Goal: Communication & Community: Answer question/provide support

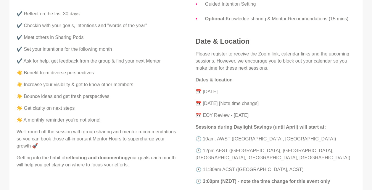
scroll to position [256, 0]
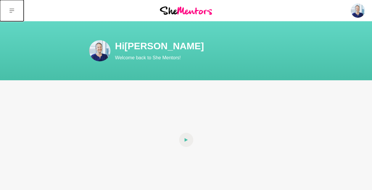
click at [15, 8] on button at bounding box center [12, 10] width 24 height 21
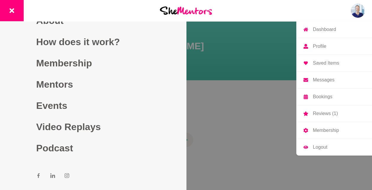
click at [359, 9] on img at bounding box center [357, 11] width 14 height 14
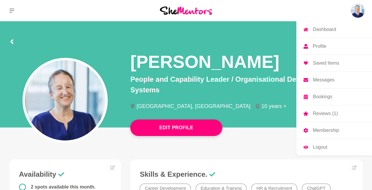
click at [359, 11] on img at bounding box center [357, 11] width 14 height 14
click at [319, 79] on p "Messages" at bounding box center [323, 80] width 22 height 5
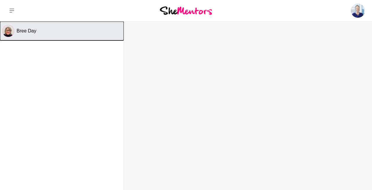
click at [25, 30] on span "Bree Day" at bounding box center [27, 30] width 20 height 5
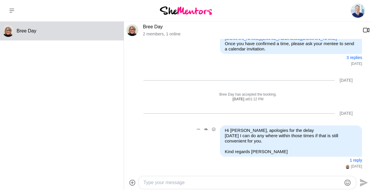
scroll to position [120, 0]
click at [170, 183] on textarea "Type your message" at bounding box center [242, 182] width 198 height 7
click at [351, 162] on button "1 reply" at bounding box center [355, 160] width 12 height 5
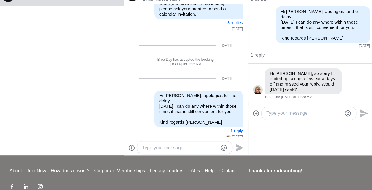
scroll to position [39, 0]
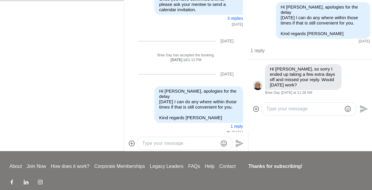
click at [280, 106] on textarea "Type your message" at bounding box center [303, 109] width 75 height 7
click at [323, 109] on textarea "Hi [PERSON_NAME], sorry for my delay. [DATE] would work. I just have something …" at bounding box center [303, 109] width 75 height 7
click at [325, 111] on textarea "Hi [PERSON_NAME], sorry for my delay. [DATE] would work. I just have something …" at bounding box center [303, 109] width 75 height 7
click at [326, 116] on div "Hi [PERSON_NAME], sorry for my delay. [DATE] would work. I just have something …" at bounding box center [310, 109] width 124 height 16
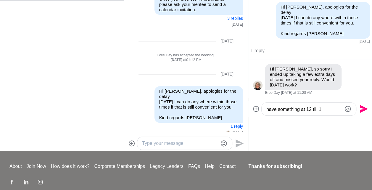
scroll to position [0, 0]
drag, startPoint x: 324, startPoint y: 109, endPoint x: 284, endPoint y: 107, distance: 39.7
click at [284, 107] on textarea "Hi [PERSON_NAME], sorry for my delay. [DATE] would work. I just have something …" at bounding box center [303, 109] width 75 height 7
click at [318, 107] on textarea "Hi [PERSON_NAME], sorry for my delay. [DATE] would work. I just have something …" at bounding box center [303, 109] width 75 height 7
click at [327, 108] on textarea "Hi [PERSON_NAME], sorry for my delay. [DATE] would work. I just have something …" at bounding box center [303, 109] width 75 height 7
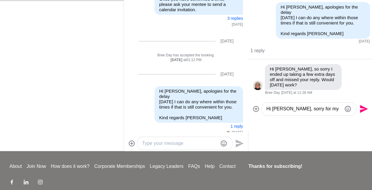
drag, startPoint x: 324, startPoint y: 108, endPoint x: 335, endPoint y: 107, distance: 11.0
click at [335, 107] on textarea "Hi [PERSON_NAME], sorry for my delay. [DATE] would work. I just have something …" at bounding box center [303, 109] width 75 height 7
drag, startPoint x: 316, startPoint y: 109, endPoint x: 327, endPoint y: 108, distance: 11.0
click at [327, 108] on textarea "Hi [PERSON_NAME], sorry for my delay. [DATE] would work. I just have something …" at bounding box center [303, 109] width 75 height 7
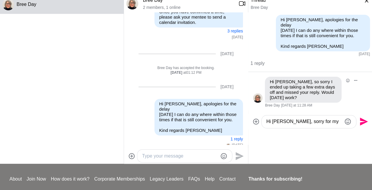
scroll to position [20, 0]
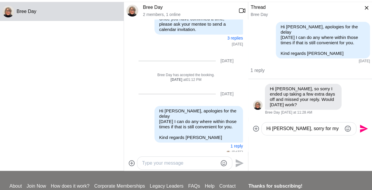
click at [314, 121] on div "Hi [PERSON_NAME], sorry for my delay. [DATE] would work. I just have something …" at bounding box center [310, 129] width 124 height 16
drag, startPoint x: 286, startPoint y: 129, endPoint x: 324, endPoint y: 128, distance: 38.1
click at [324, 128] on textarea "Hi [PERSON_NAME], sorry for my delay. I was going to [DATE] would work. I just …" at bounding box center [303, 128] width 75 height 7
drag, startPoint x: 310, startPoint y: 128, endPoint x: 343, endPoint y: 128, distance: 32.5
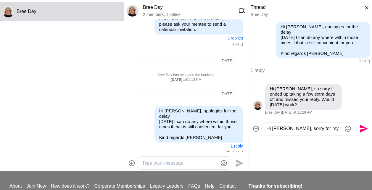
click at [343, 128] on div "Hi [PERSON_NAME], sorry for my delay.nesday would work. I just have something a…" at bounding box center [308, 129] width 94 height 13
drag, startPoint x: 284, startPoint y: 131, endPoint x: 320, endPoint y: 130, distance: 36.1
click at [320, 130] on textarea "Hi [PERSON_NAME], sorry for my would work. I just have something at 12 till 1" at bounding box center [303, 128] width 75 height 7
click at [284, 125] on textarea "Hi [PERSON_NAME], sorry for my would work. I just have something at 12 till 1" at bounding box center [303, 128] width 75 height 7
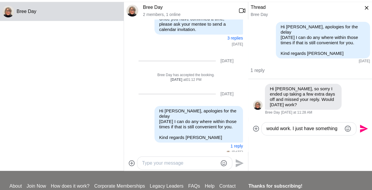
drag, startPoint x: 267, startPoint y: 129, endPoint x: 330, endPoint y: 129, distance: 63.6
click at [329, 129] on textarea "Hi [PERSON_NAME], sorry for my would work. I just have something at 12 till 1" at bounding box center [303, 128] width 75 height 7
click at [298, 129] on textarea "Hi [PERSON_NAME], sorry for my would work. I 1" at bounding box center [303, 128] width 75 height 7
type textarea "Hi [PERSON_NAME], sorry for the delay. I have something from 12 - 1 [DATE] but …"
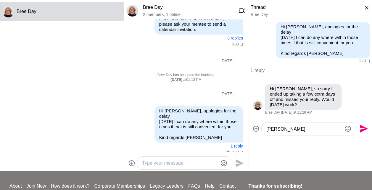
click at [265, 130] on div "Hi [PERSON_NAME], sorry for the delay. I have something from 12 - 1 [DATE] but …" at bounding box center [308, 129] width 94 height 13
click at [362, 130] on icon "Send" at bounding box center [363, 129] width 8 height 8
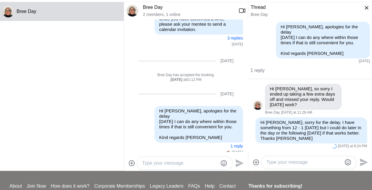
scroll to position [4, 0]
